Goal: Find specific page/section: Find specific page/section

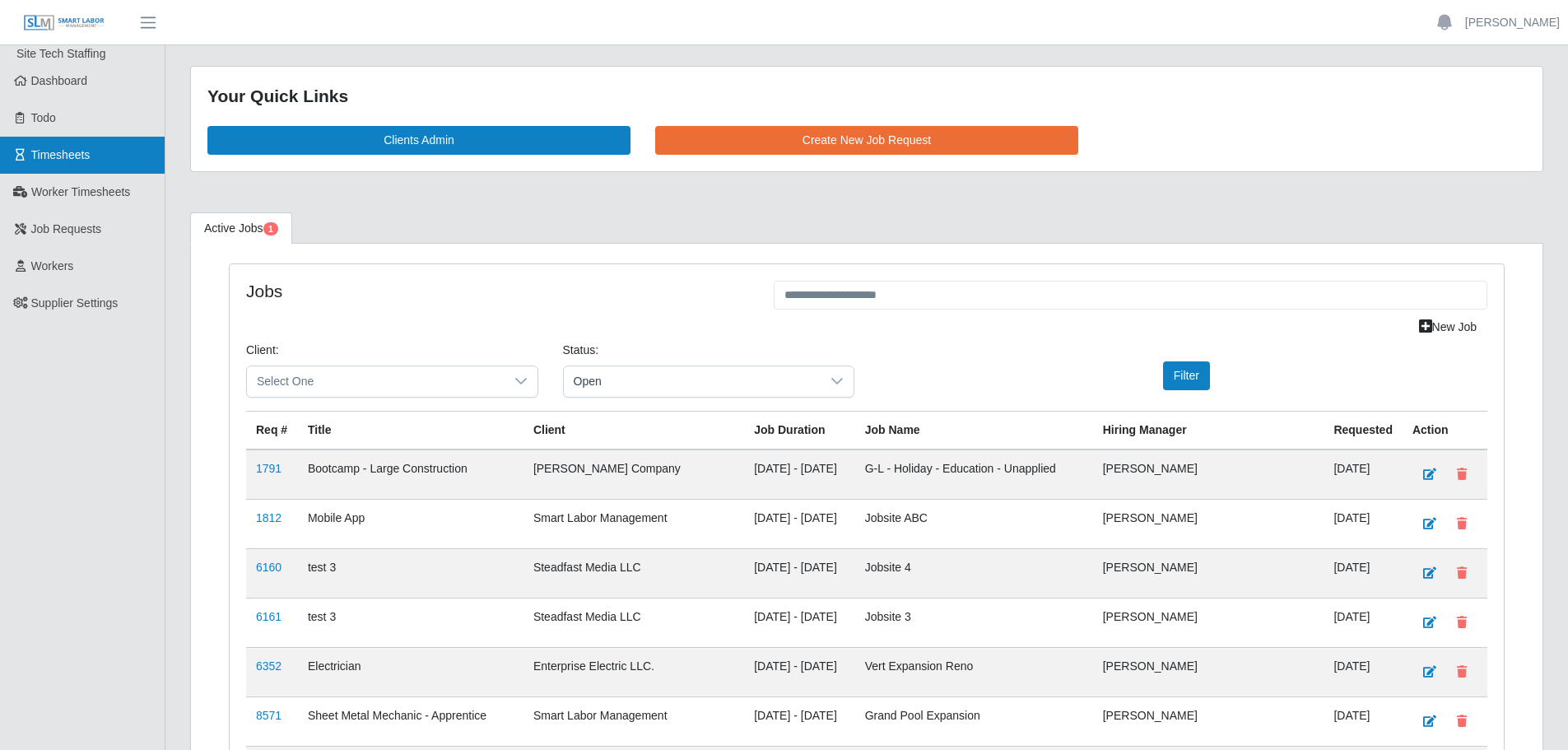
click at [75, 146] on link "Timesheets" at bounding box center [82, 155] width 165 height 37
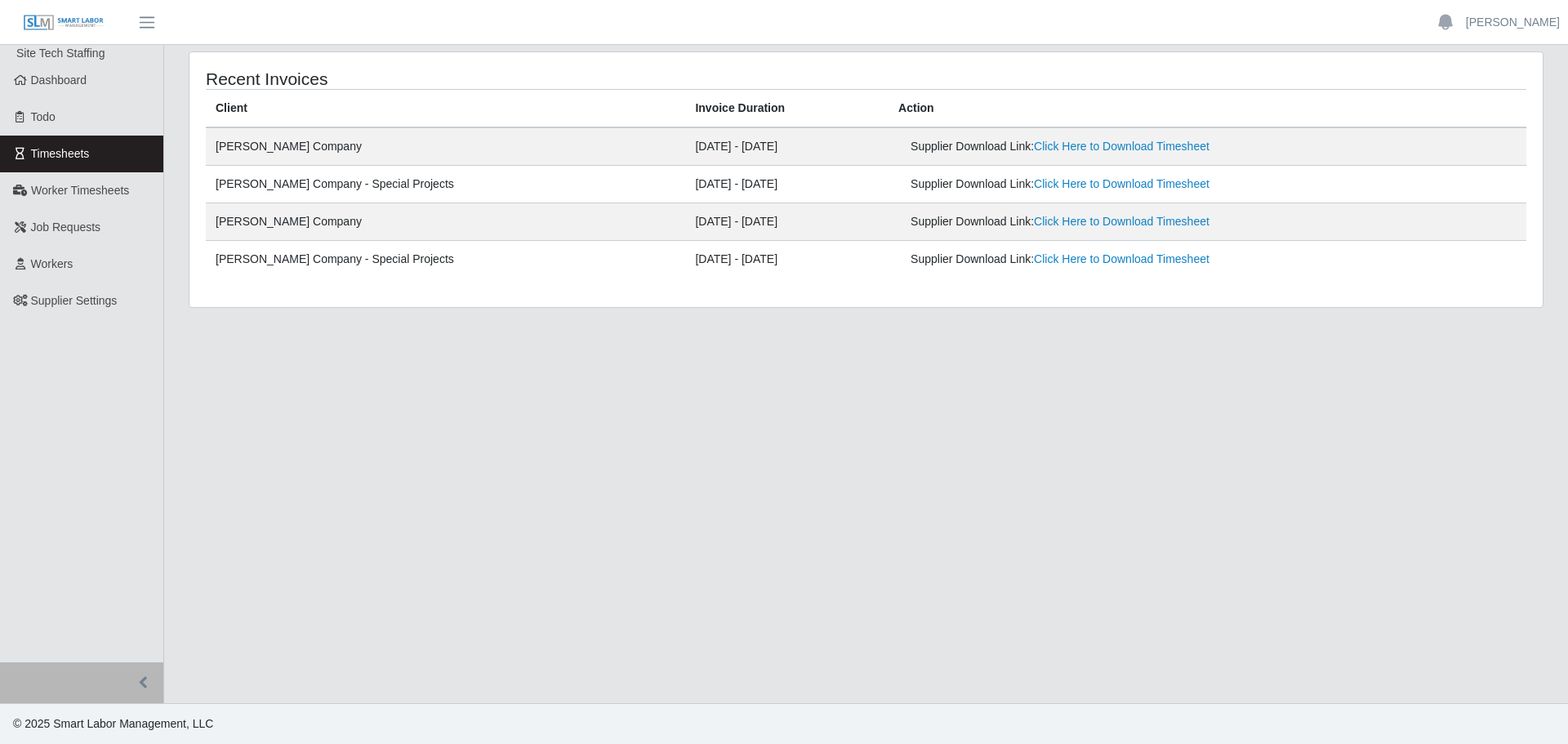
click at [1033, 193] on div "Supplier Download Link: Click Here to Download Timesheet" at bounding box center [1105, 184] width 388 height 17
click at [106, 192] on span "Worker Timesheets" at bounding box center [80, 191] width 98 height 13
